Goal: Transaction & Acquisition: Download file/media

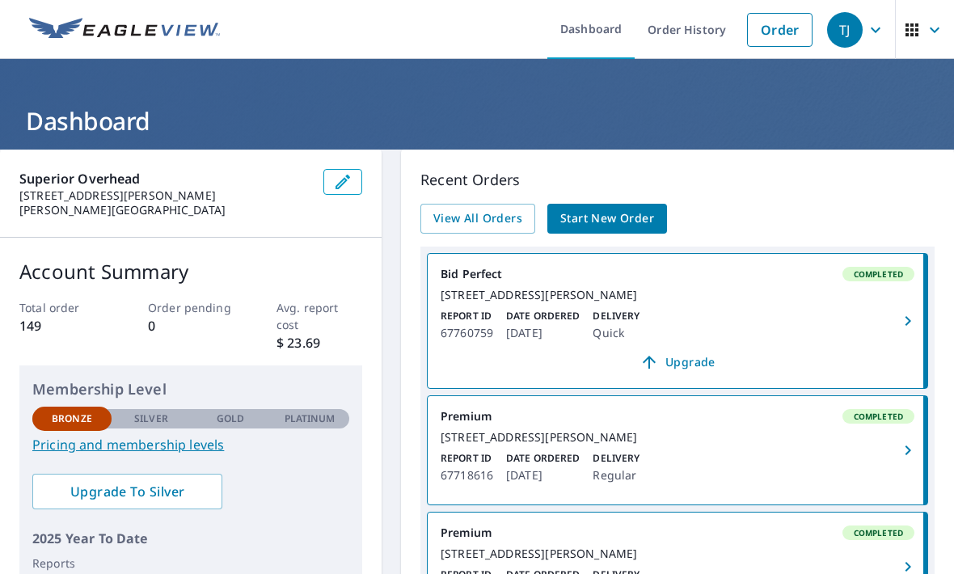
click at [900, 319] on icon "button" at bounding box center [907, 320] width 19 height 19
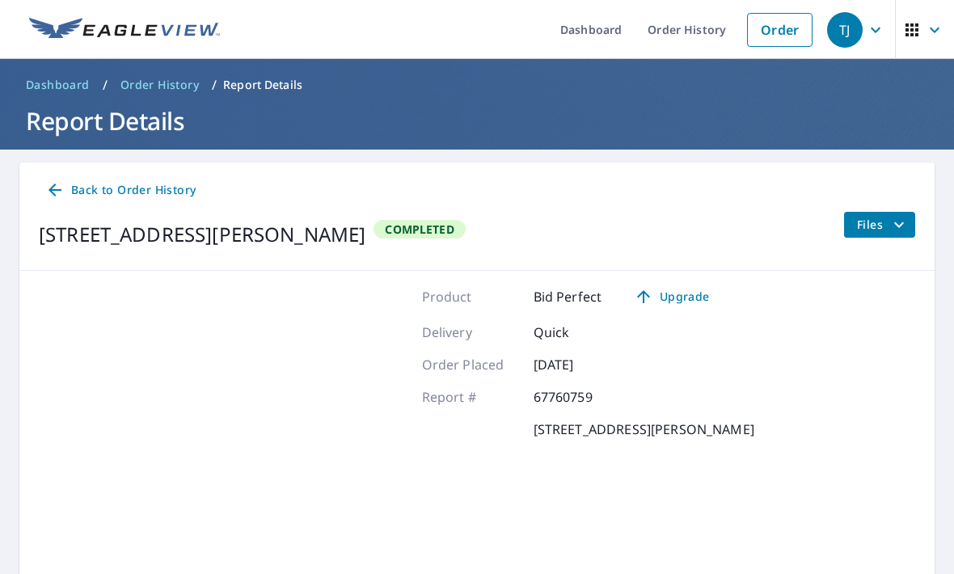
click at [888, 217] on span "Files" at bounding box center [883, 224] width 52 height 19
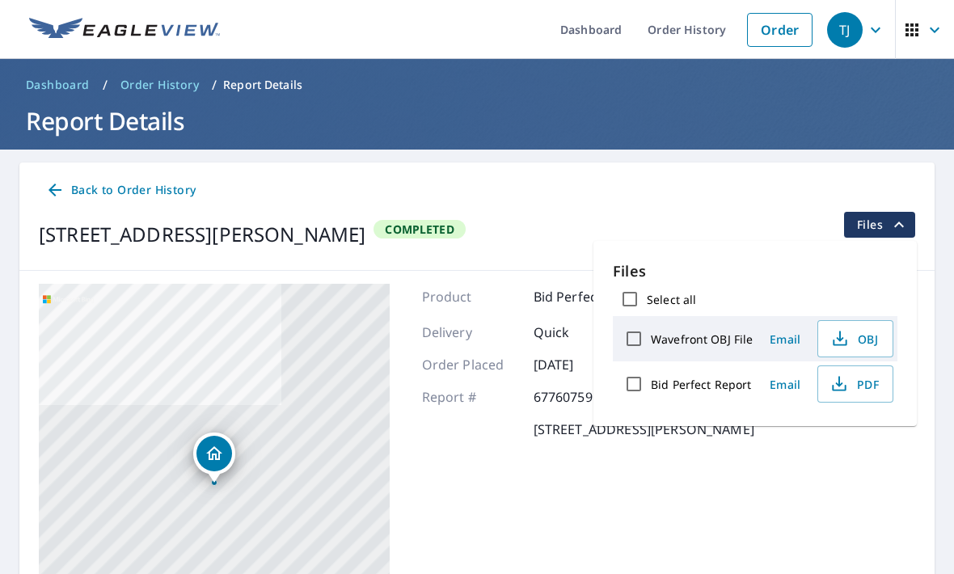
click at [865, 382] on span "PDF" at bounding box center [854, 383] width 52 height 19
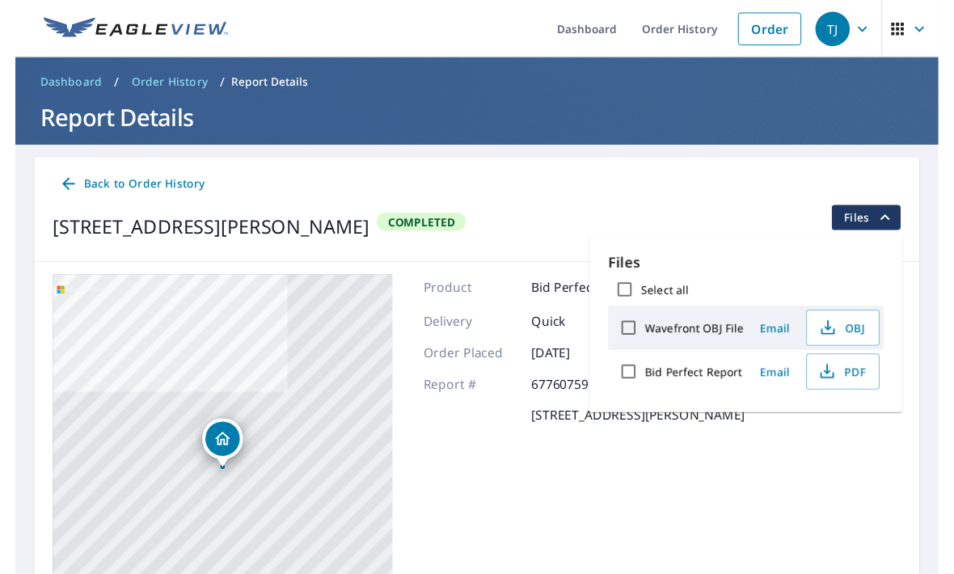
scroll to position [19, 0]
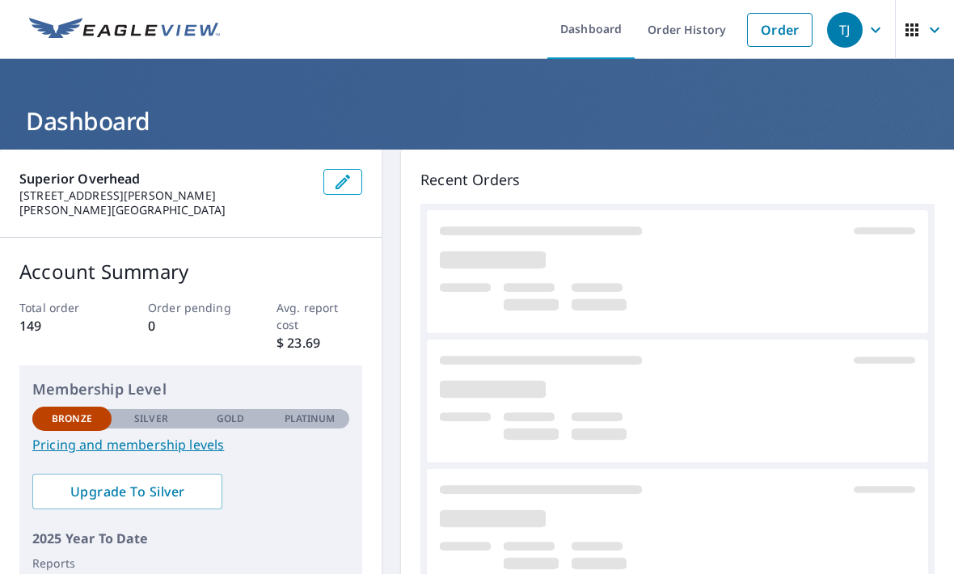
click at [773, 506] on div at bounding box center [677, 517] width 475 height 29
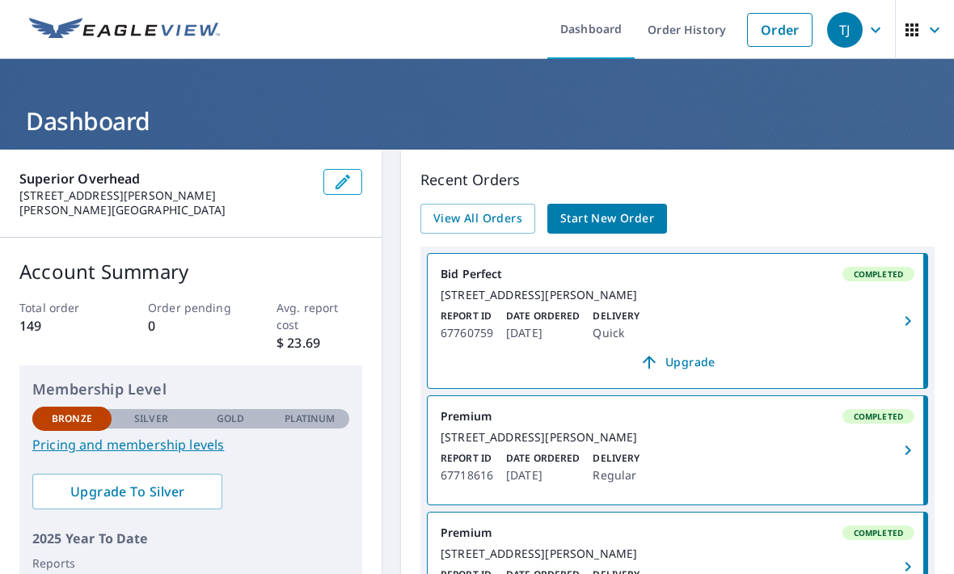
click at [893, 324] on span "button" at bounding box center [908, 320] width 32 height 19
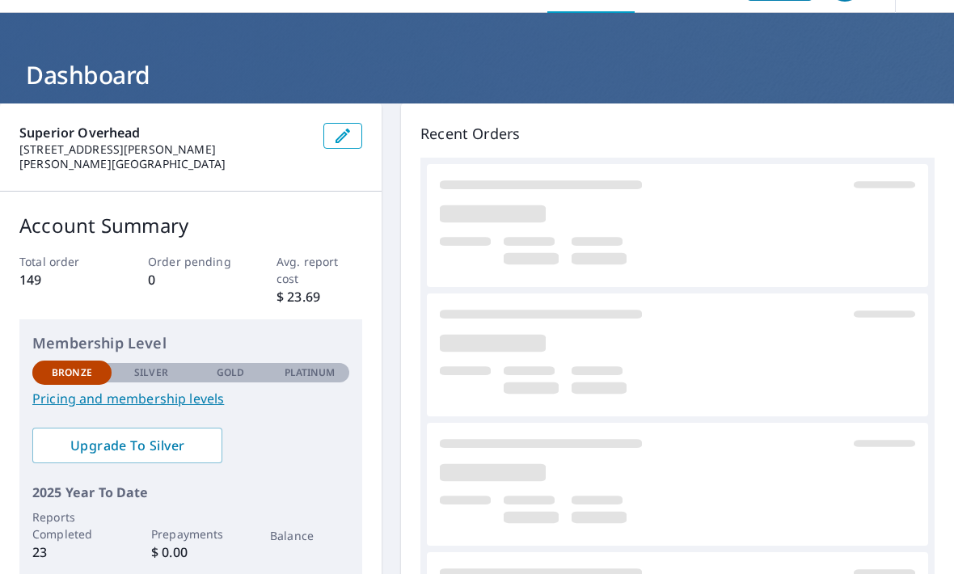
scroll to position [8, 0]
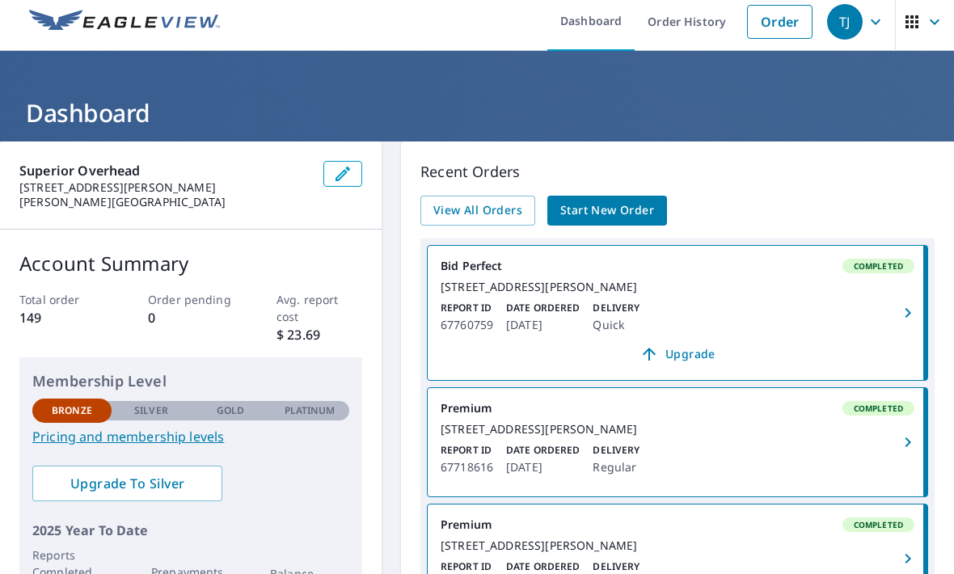
click at [695, 364] on span "Upgrade" at bounding box center [677, 353] width 454 height 19
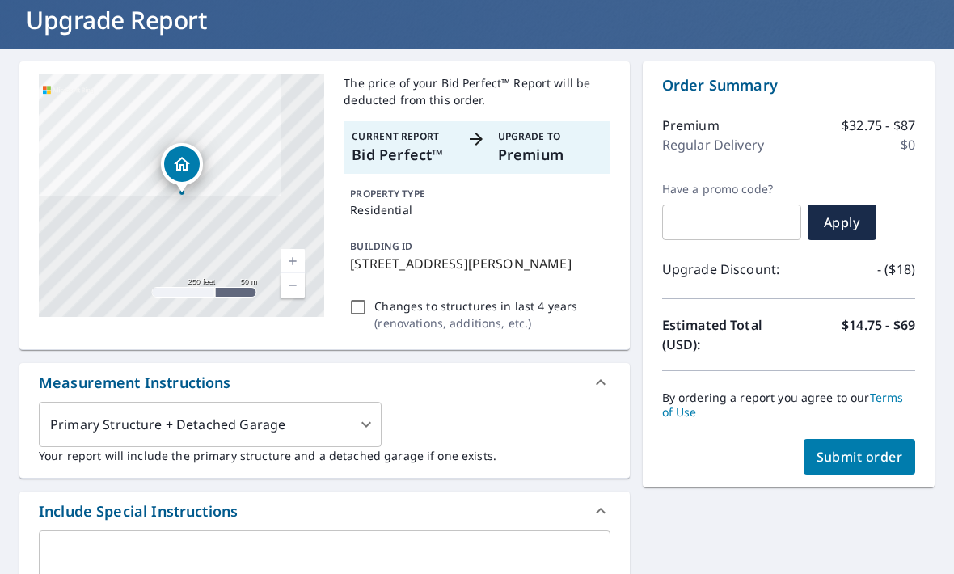
scroll to position [100, 0]
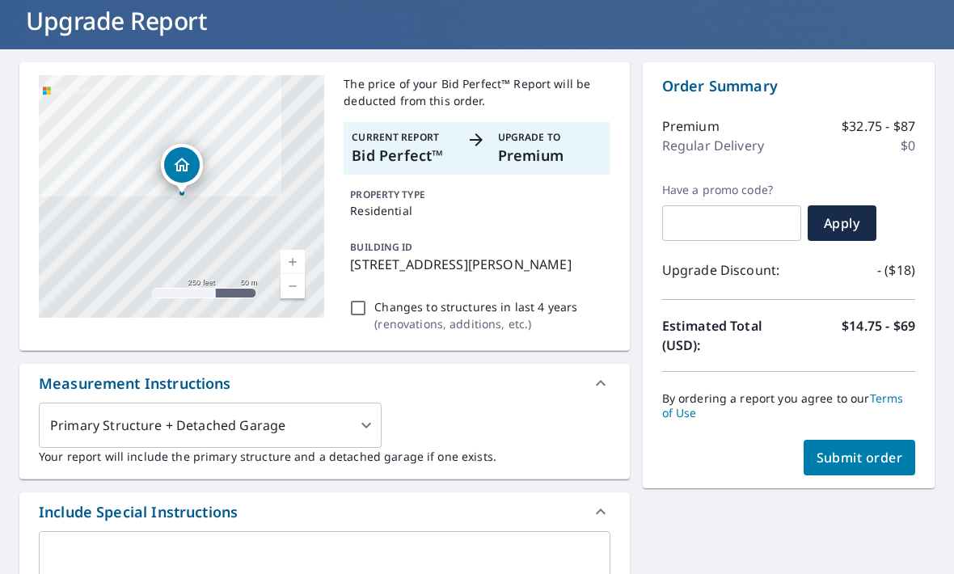
click at [888, 462] on span "Submit order" at bounding box center [860, 458] width 87 height 18
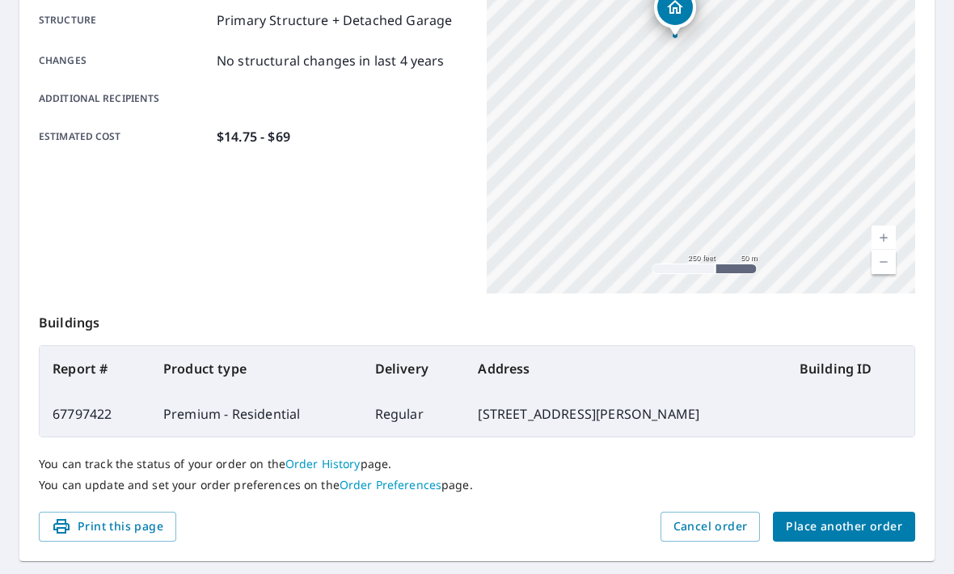
scroll to position [336, 0]
click at [875, 534] on span "Place another order" at bounding box center [844, 527] width 116 height 20
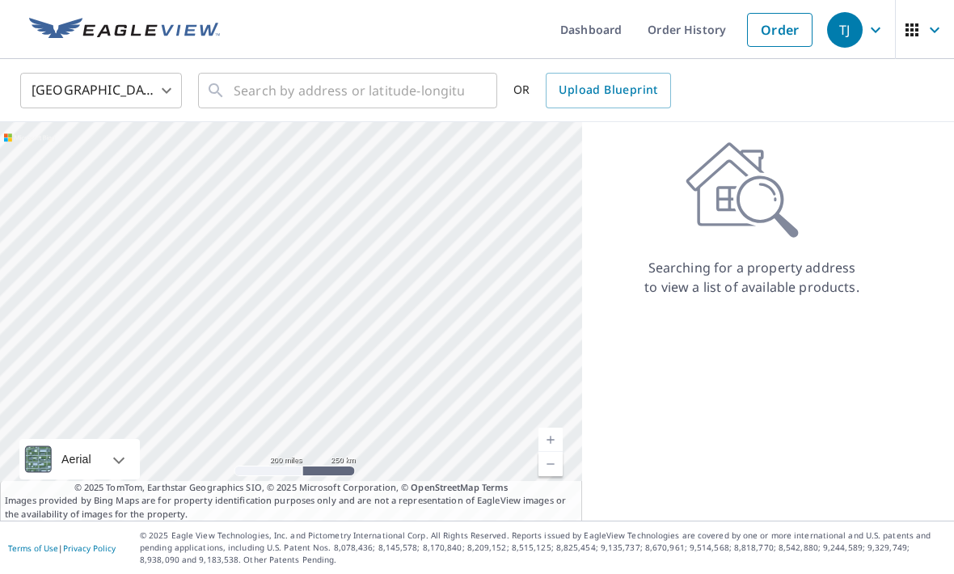
click at [786, 24] on link "Order" at bounding box center [779, 30] width 65 height 34
click at [925, 29] on icon "button" at bounding box center [934, 29] width 19 height 19
click at [832, 247] on div "Searching for a property address to view a list of available products." at bounding box center [752, 218] width 340 height 155
click at [708, 36] on link "Order History" at bounding box center [687, 29] width 104 height 59
